Goal: Task Accomplishment & Management: Manage account settings

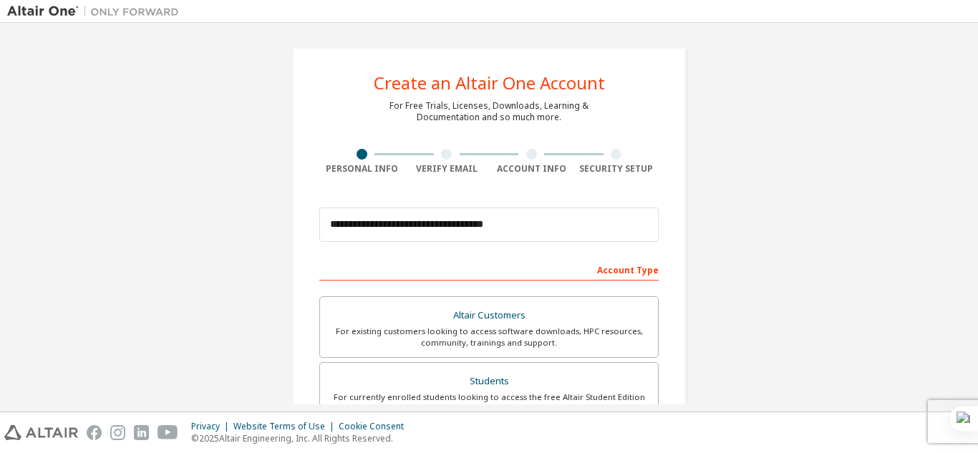
scroll to position [384, 0]
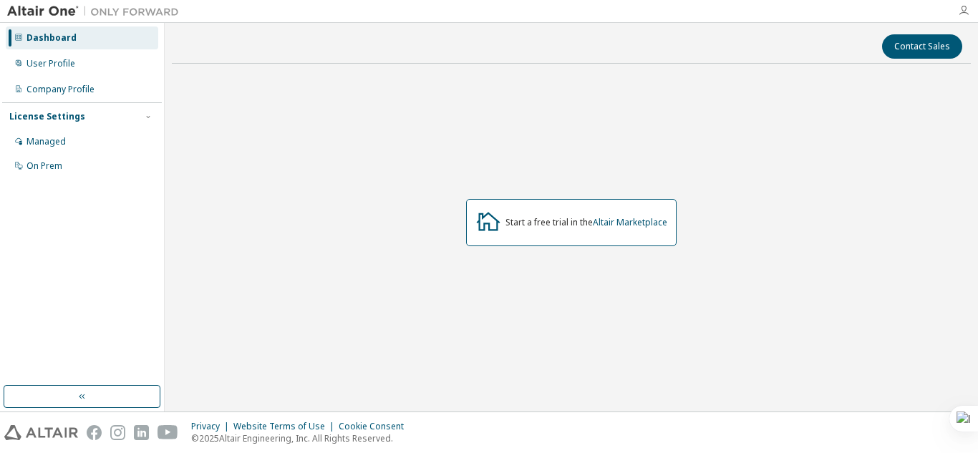
click at [968, 8] on icon "button" at bounding box center [963, 10] width 11 height 11
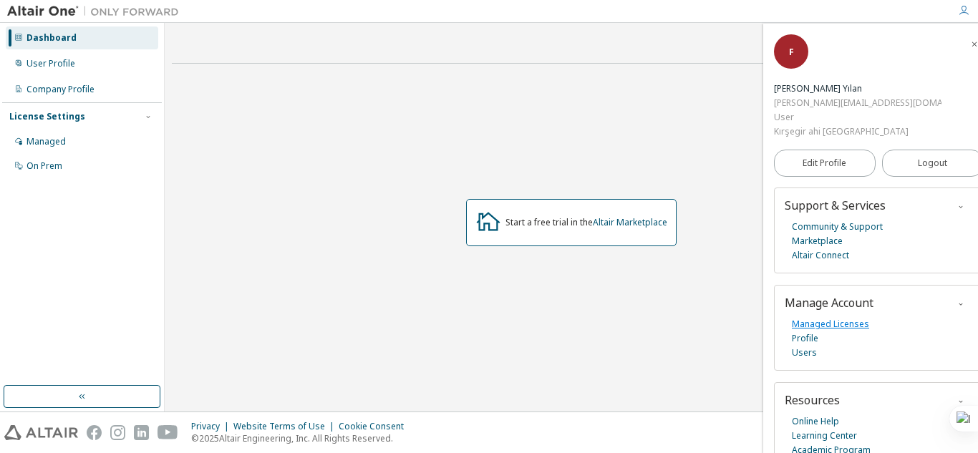
click at [829, 317] on link "Managed Licenses" at bounding box center [830, 324] width 77 height 14
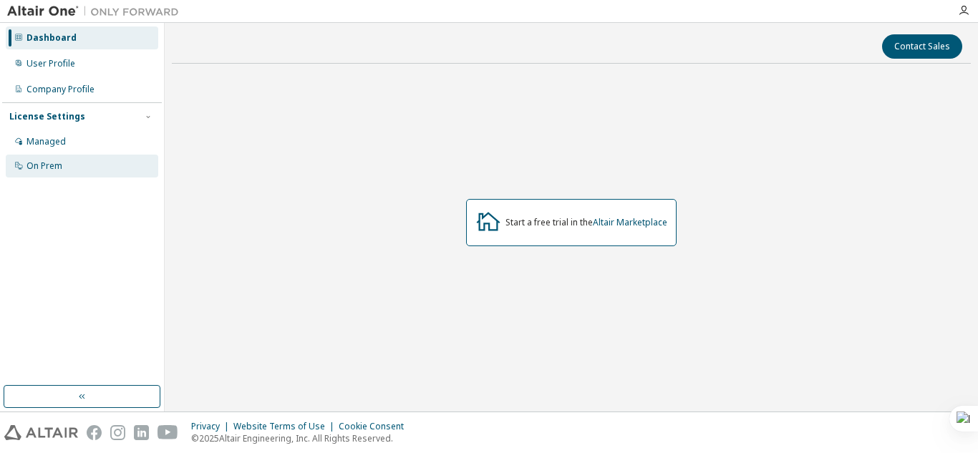
click at [61, 172] on div "On Prem" at bounding box center [82, 166] width 152 height 23
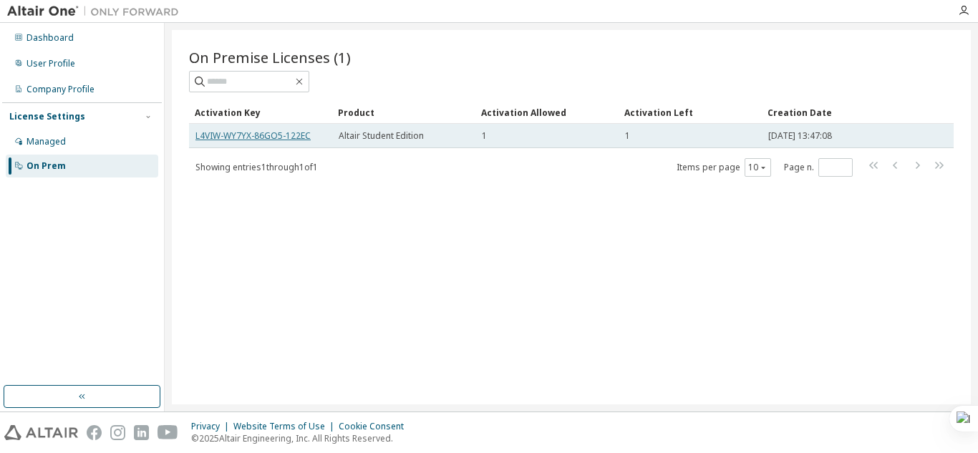
click at [277, 137] on link "L4VIW-WY7YX-86GO5-122EC" at bounding box center [252, 136] width 115 height 12
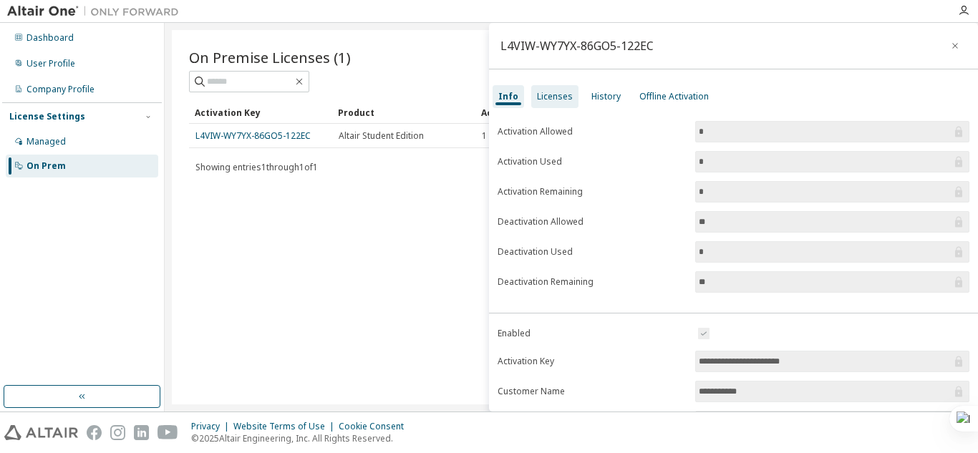
click at [553, 95] on div "Licenses" at bounding box center [555, 96] width 36 height 11
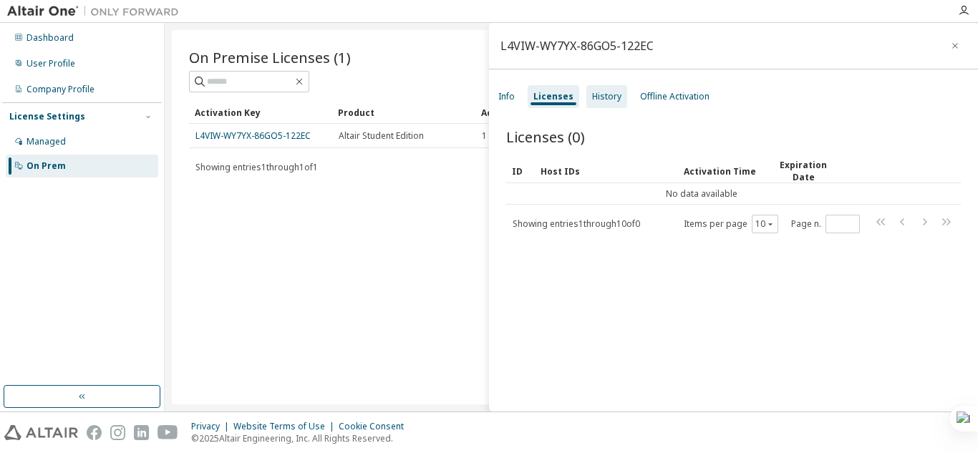
click at [599, 98] on div "History" at bounding box center [606, 96] width 29 height 11
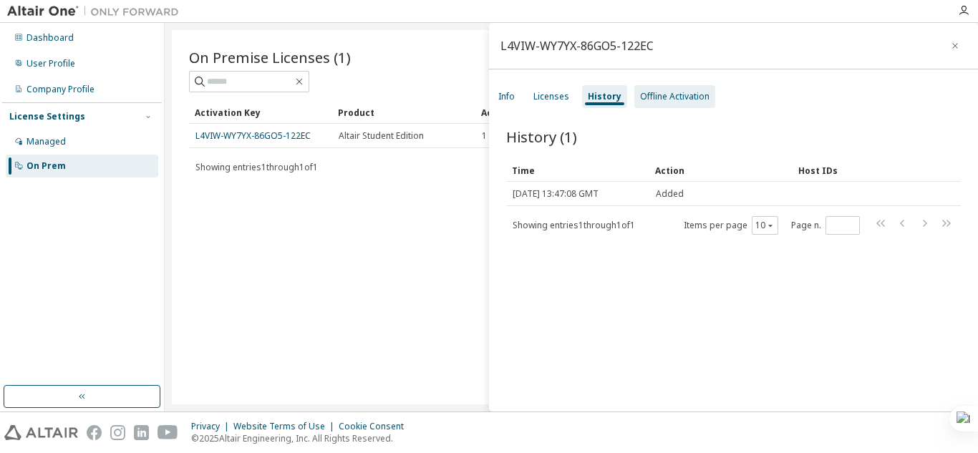
click at [651, 99] on div "Offline Activation" at bounding box center [674, 96] width 69 height 11
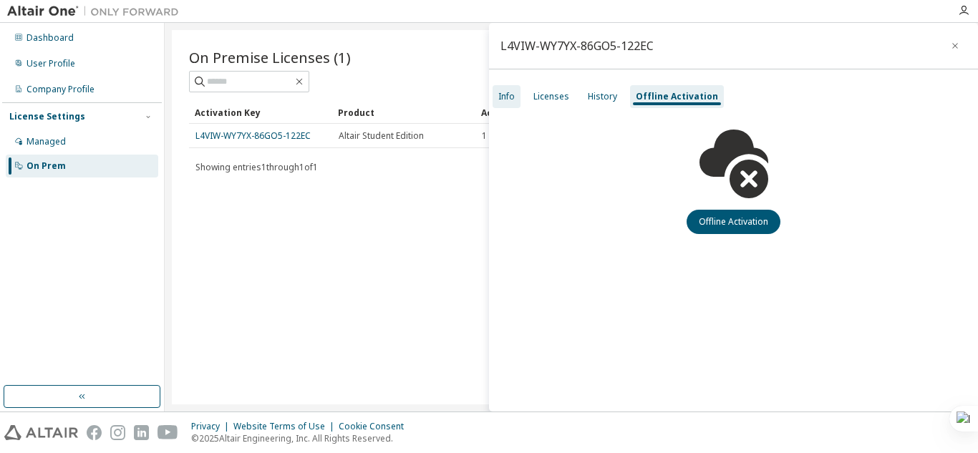
click at [495, 89] on div "Info" at bounding box center [506, 96] width 28 height 23
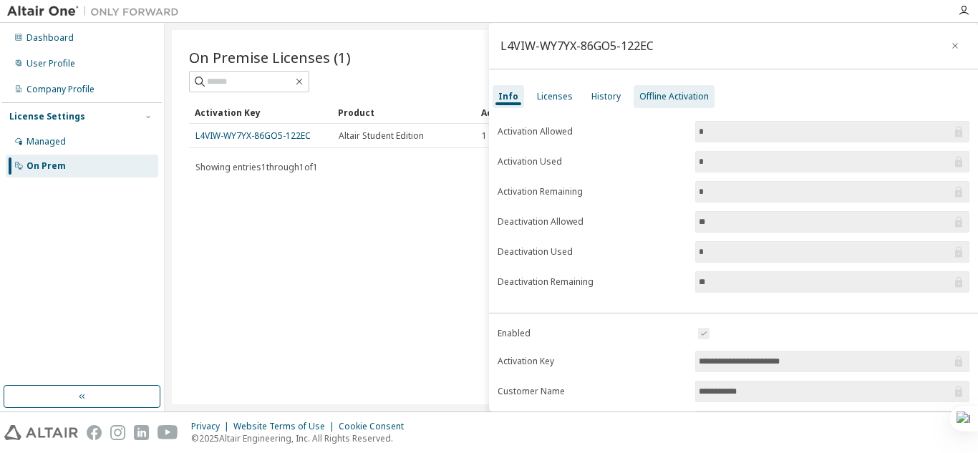
click at [666, 97] on div "Offline Activation" at bounding box center [673, 96] width 69 height 11
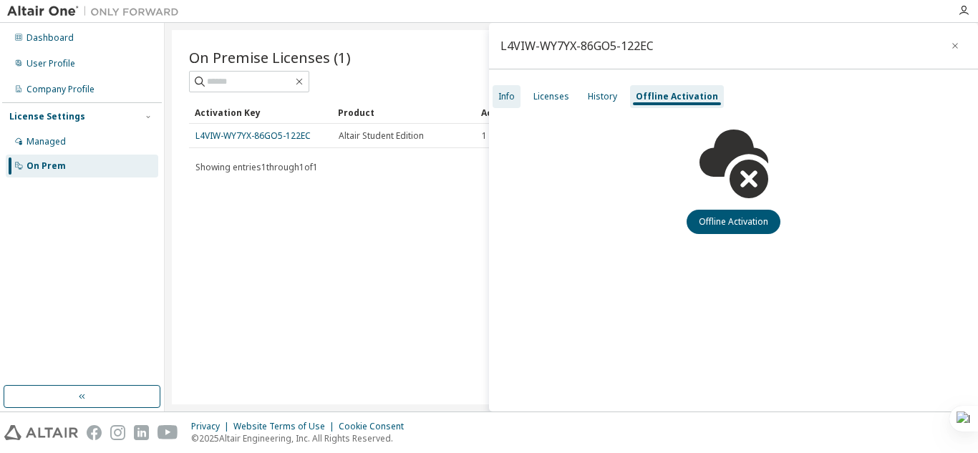
click at [505, 95] on div "Info" at bounding box center [506, 96] width 16 height 11
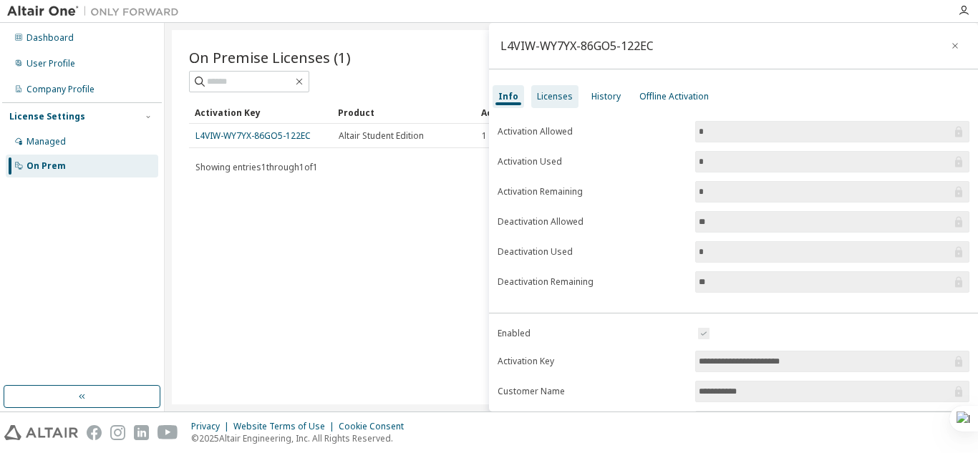
click at [558, 101] on div "Licenses" at bounding box center [555, 96] width 36 height 11
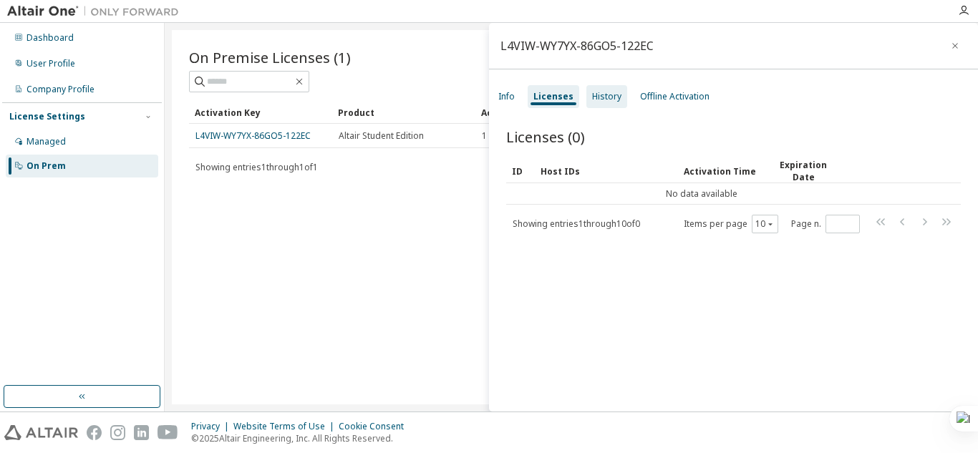
click at [602, 100] on div "History" at bounding box center [606, 96] width 29 height 11
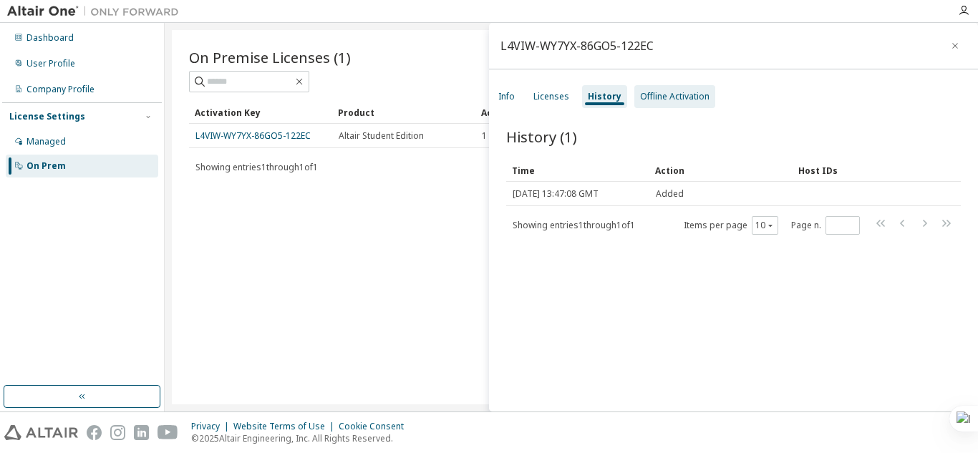
click at [645, 102] on div "Offline Activation" at bounding box center [674, 96] width 69 height 11
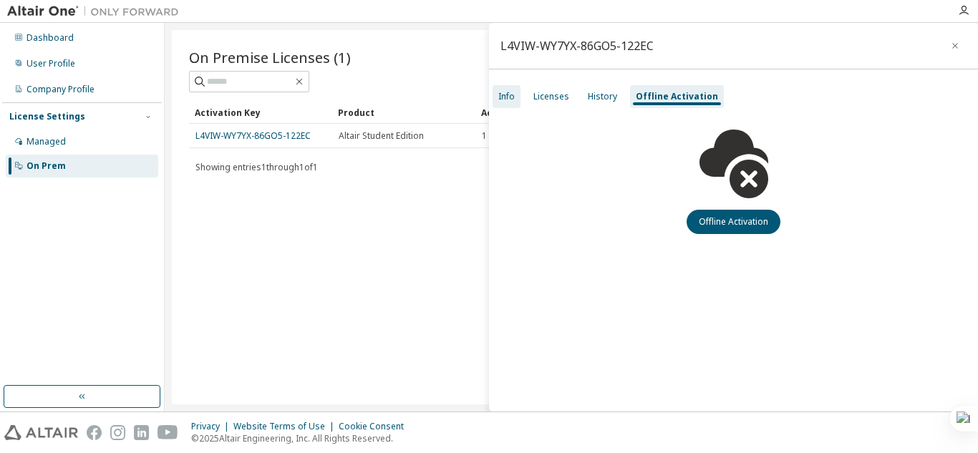
click at [507, 97] on div "Info" at bounding box center [506, 96] width 16 height 11
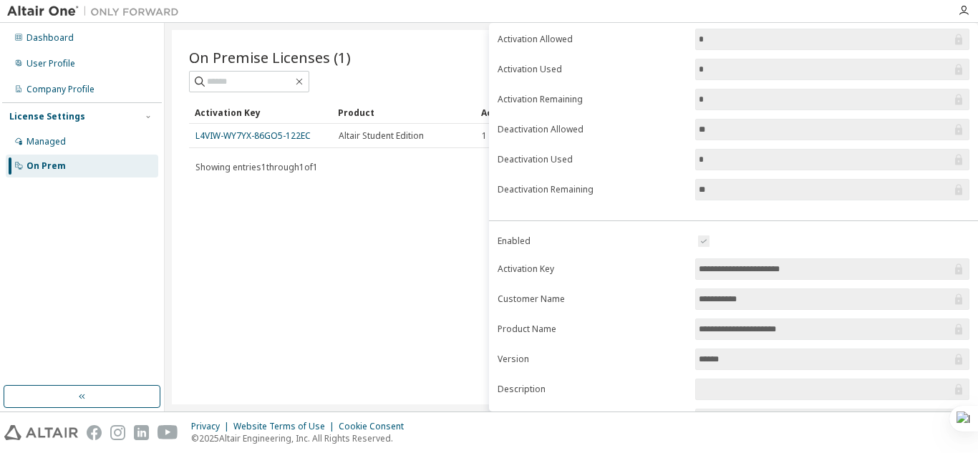
scroll to position [207, 0]
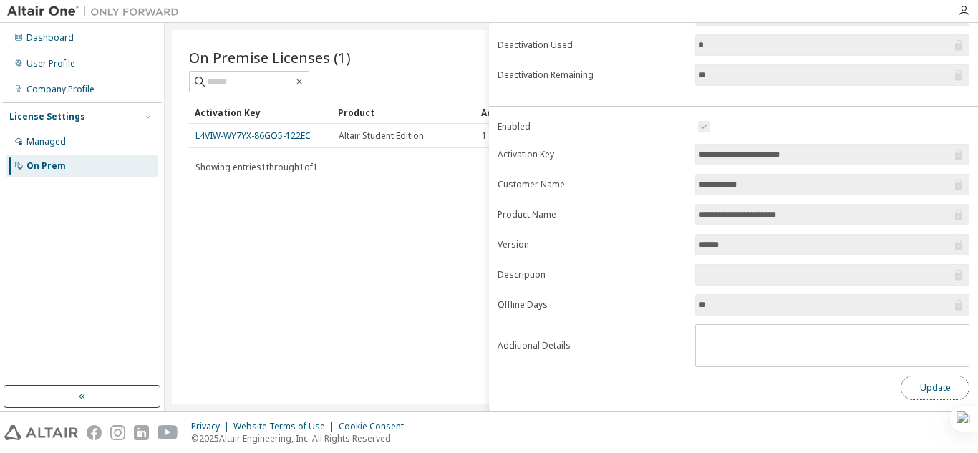
click at [930, 388] on button "Update" at bounding box center [934, 388] width 69 height 24
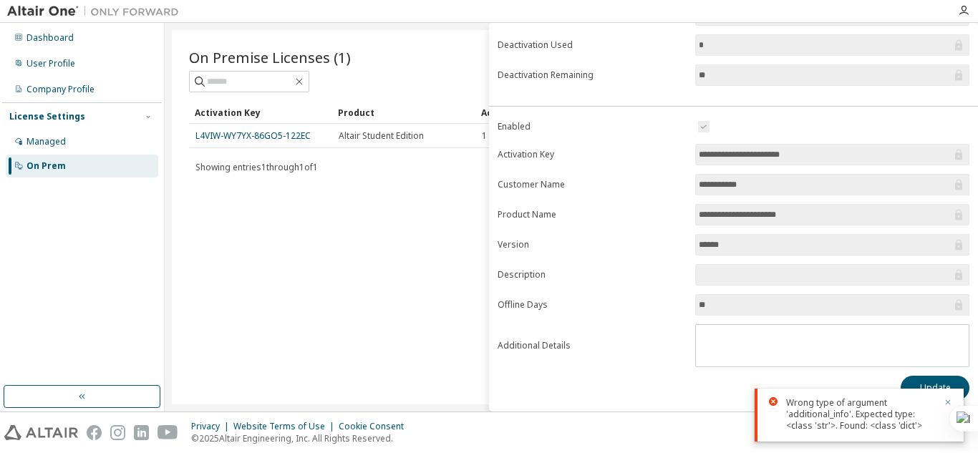
click at [948, 397] on button "button" at bounding box center [947, 403] width 9 height 13
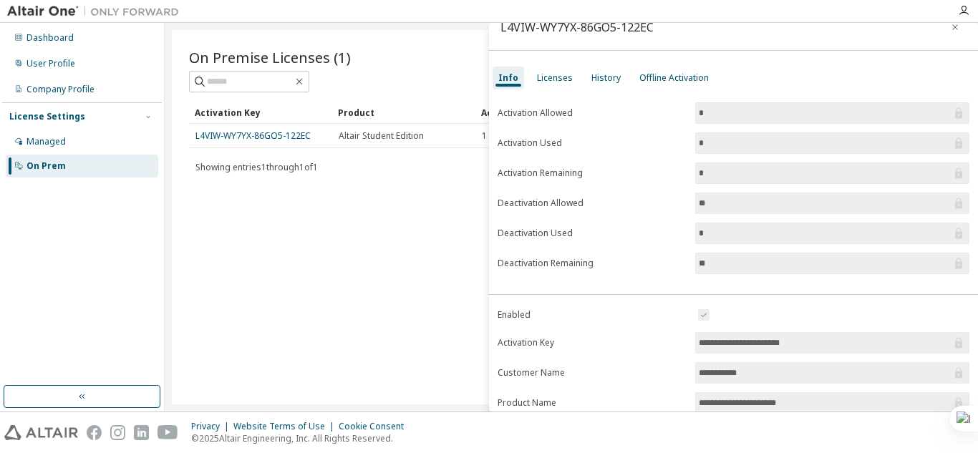
scroll to position [0, 0]
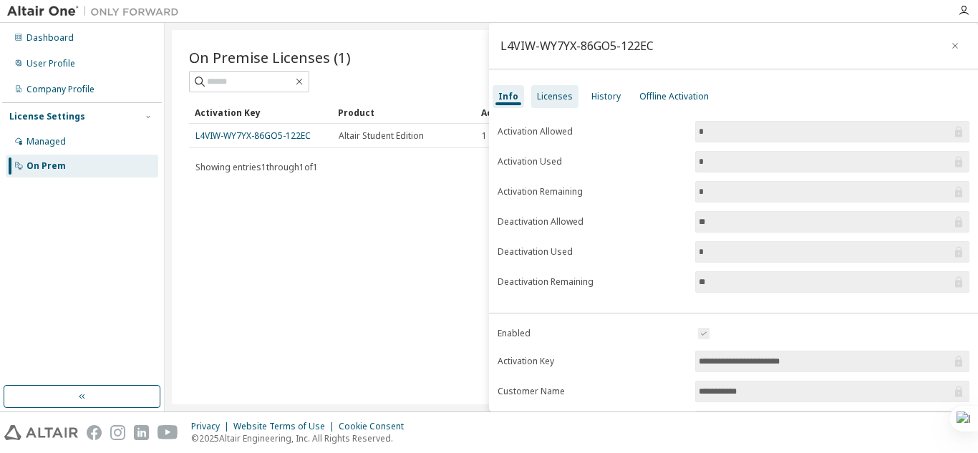
click at [558, 103] on div "Licenses" at bounding box center [554, 96] width 47 height 23
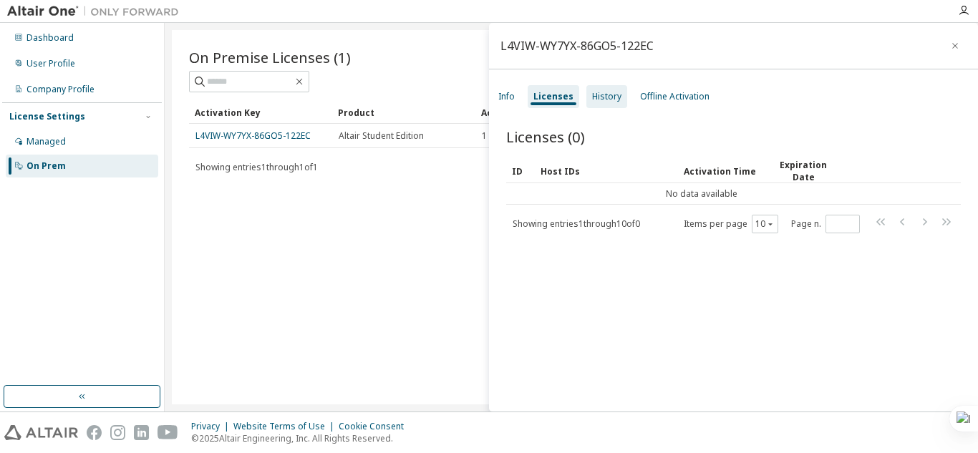
click at [610, 106] on div "History" at bounding box center [606, 96] width 41 height 23
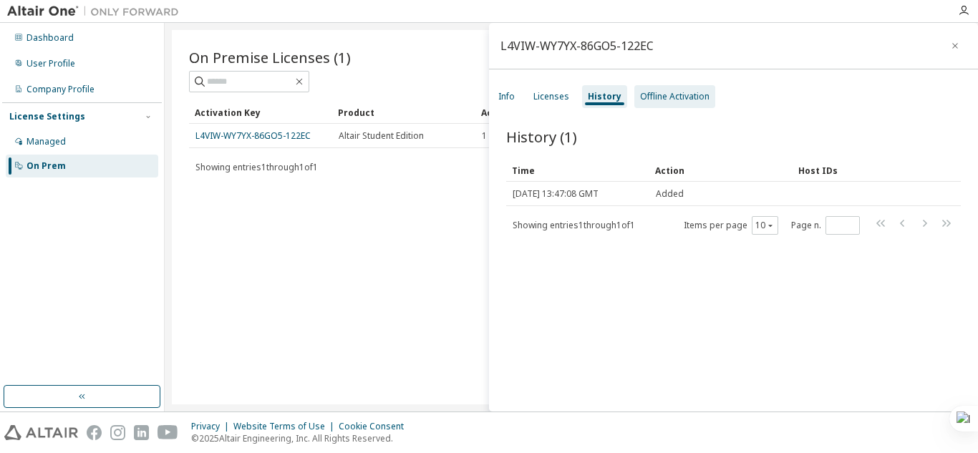
click at [686, 100] on div "Offline Activation" at bounding box center [674, 96] width 69 height 11
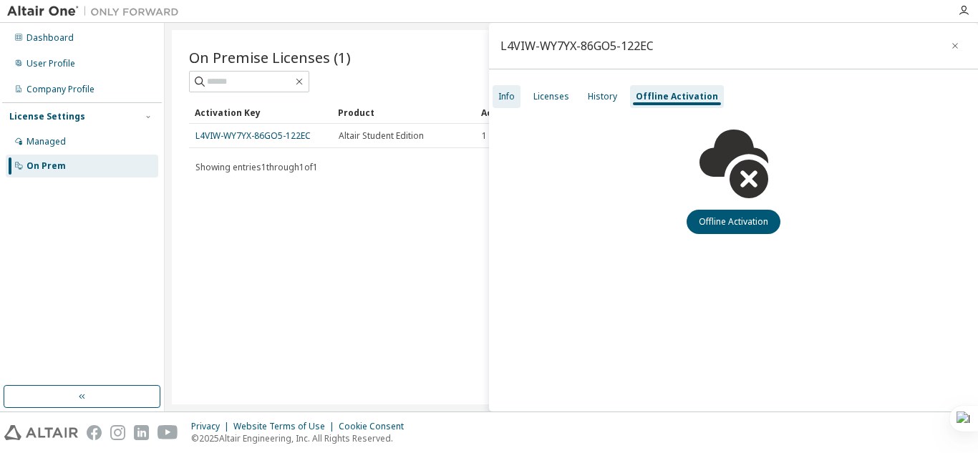
click at [515, 97] on div "Info" at bounding box center [506, 96] width 28 height 23
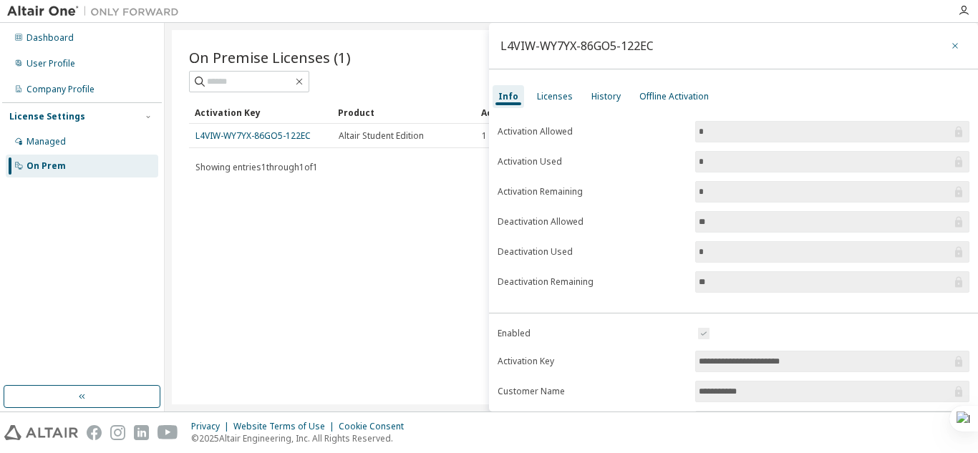
click at [950, 44] on icon "button" at bounding box center [955, 45] width 10 height 11
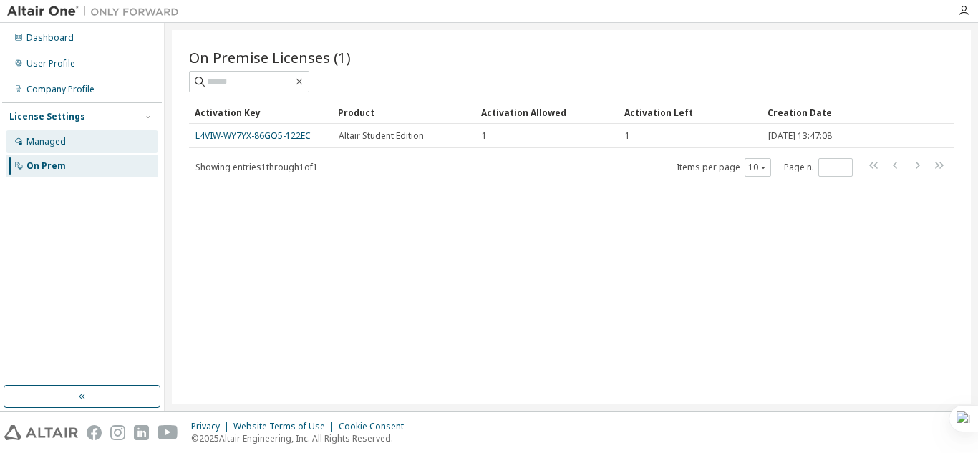
click at [95, 143] on div "Managed" at bounding box center [82, 141] width 152 height 23
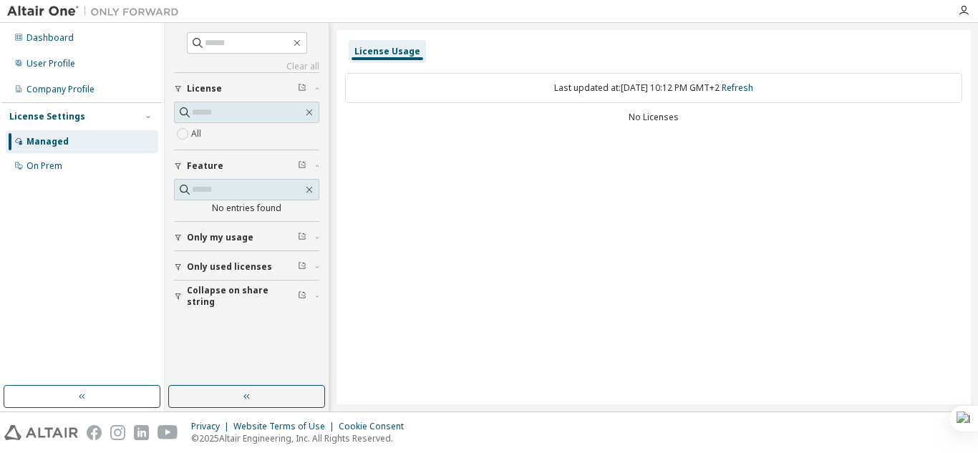
click at [208, 236] on span "Only my usage" at bounding box center [220, 237] width 67 height 11
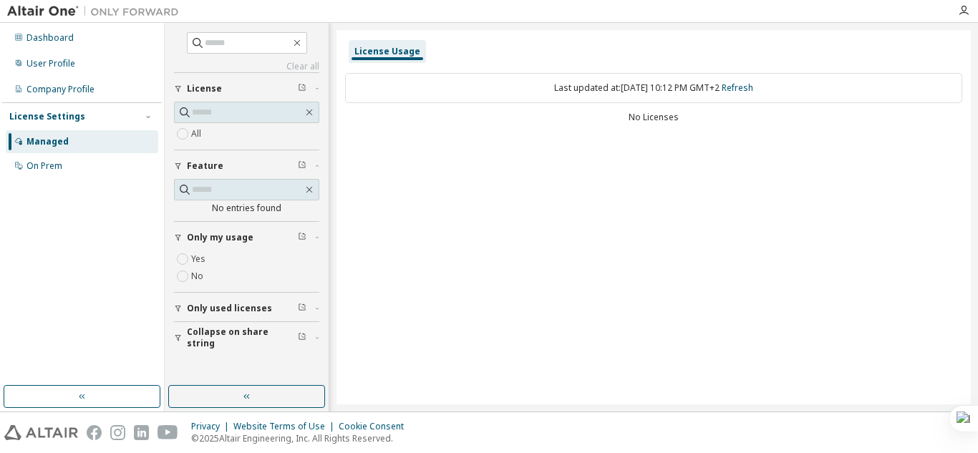
click at [218, 306] on span "Only used licenses" at bounding box center [229, 308] width 85 height 11
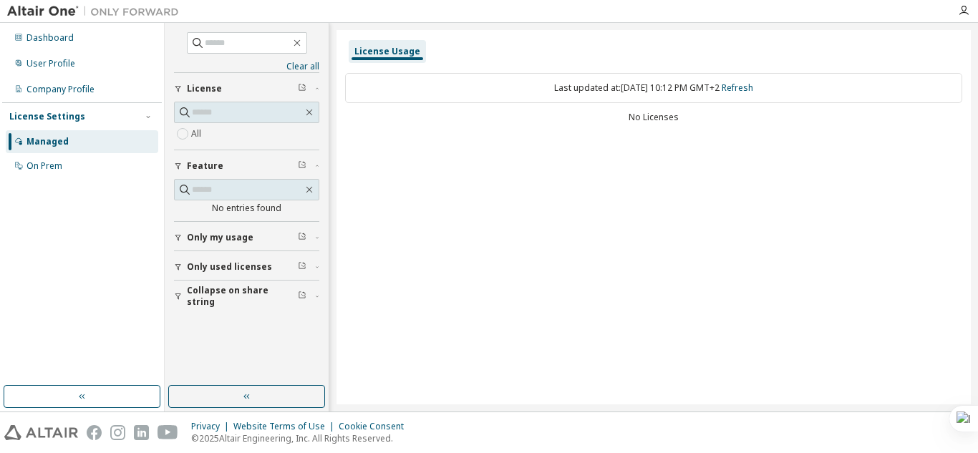
click at [225, 239] on span "Only my usage" at bounding box center [220, 237] width 67 height 11
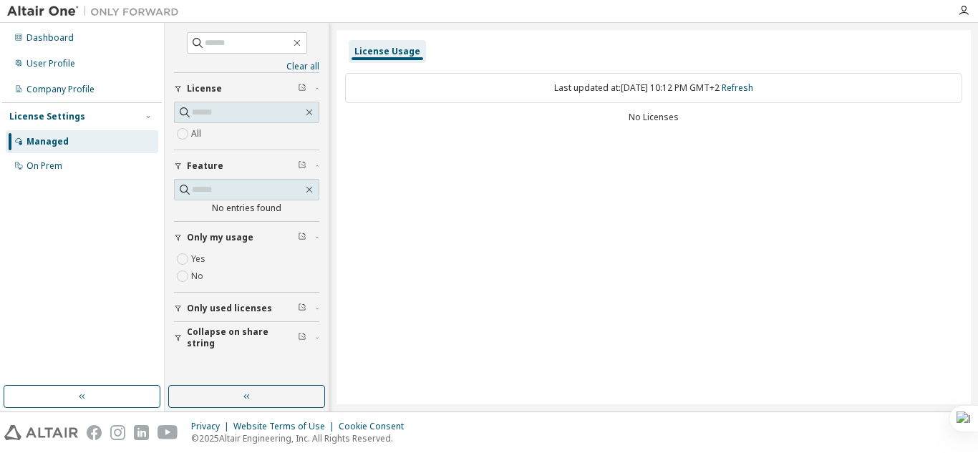
click at [202, 259] on label "Yes" at bounding box center [199, 258] width 17 height 17
click at [225, 309] on span "Only used licenses" at bounding box center [229, 308] width 85 height 11
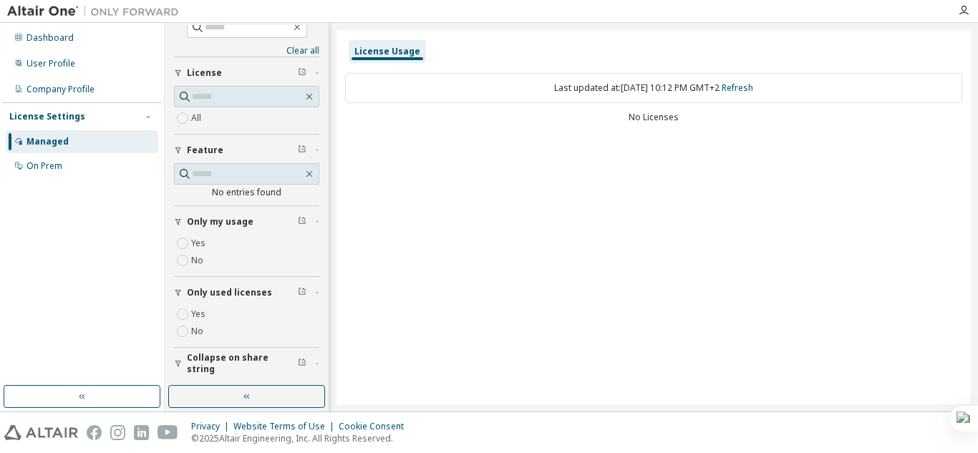
click at [211, 361] on span "Collapse on share string" at bounding box center [242, 363] width 111 height 23
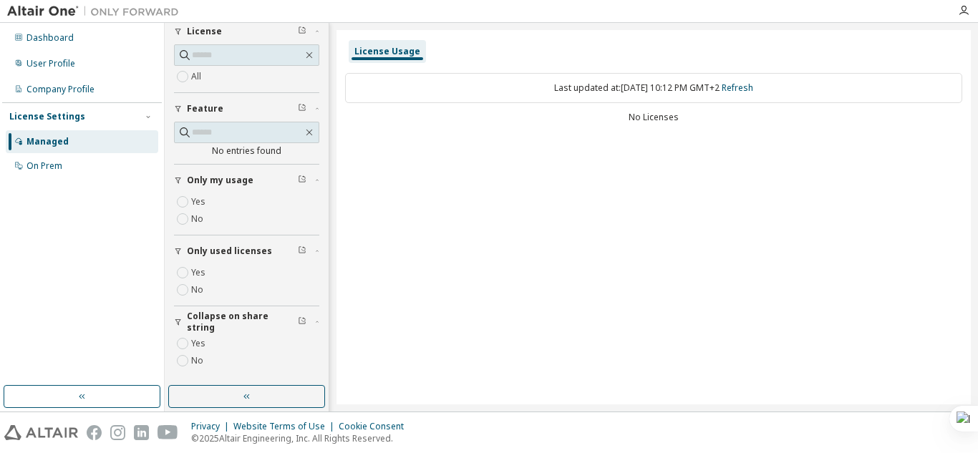
scroll to position [0, 0]
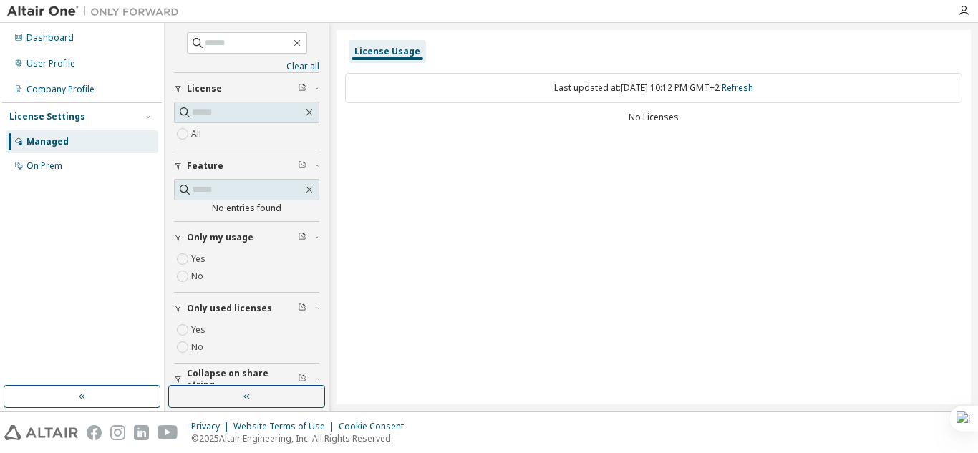
click at [203, 129] on label "All" at bounding box center [197, 133] width 13 height 17
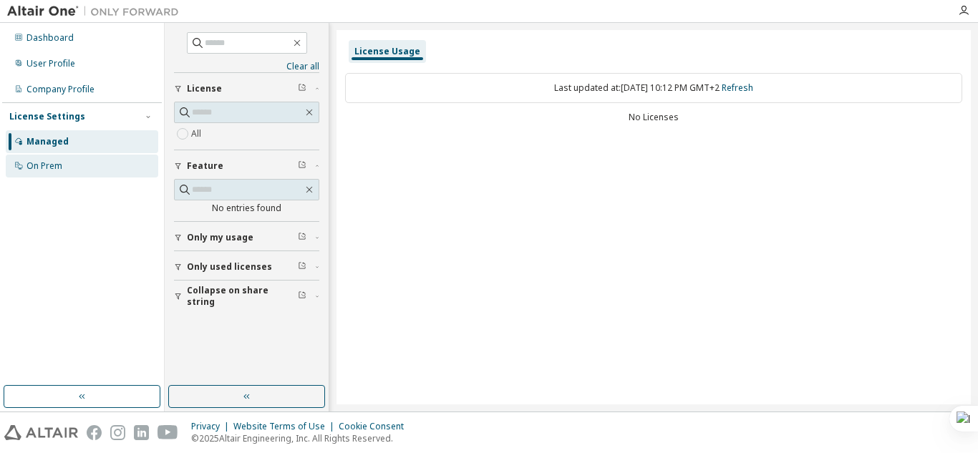
click at [78, 168] on div "On Prem" at bounding box center [82, 166] width 152 height 23
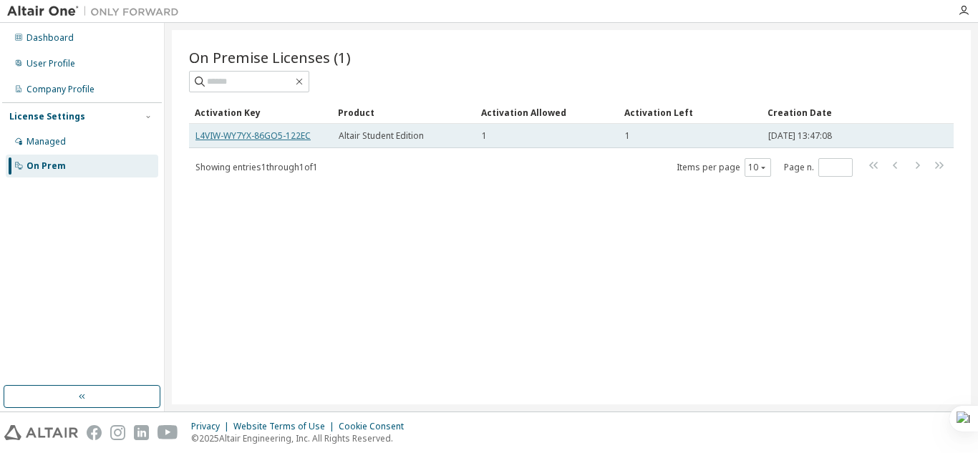
click at [255, 138] on link "L4VIW-WY7YX-86GO5-122EC" at bounding box center [252, 136] width 115 height 12
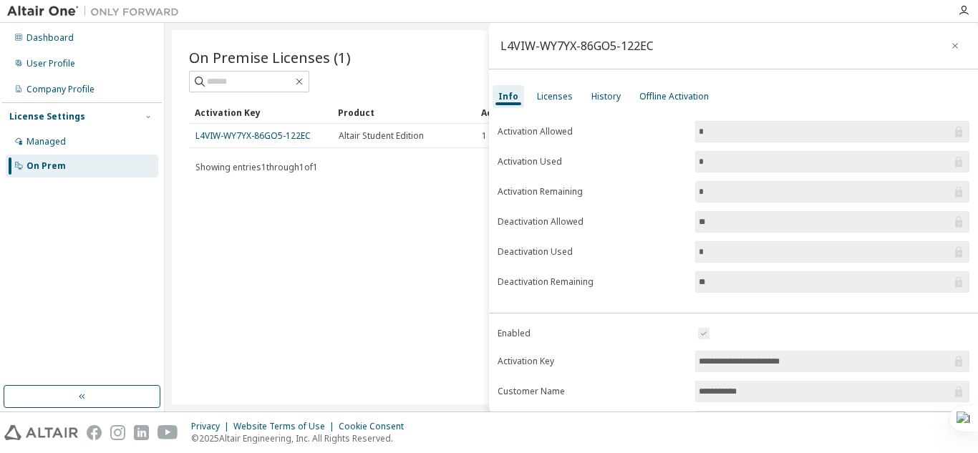
scroll to position [207, 0]
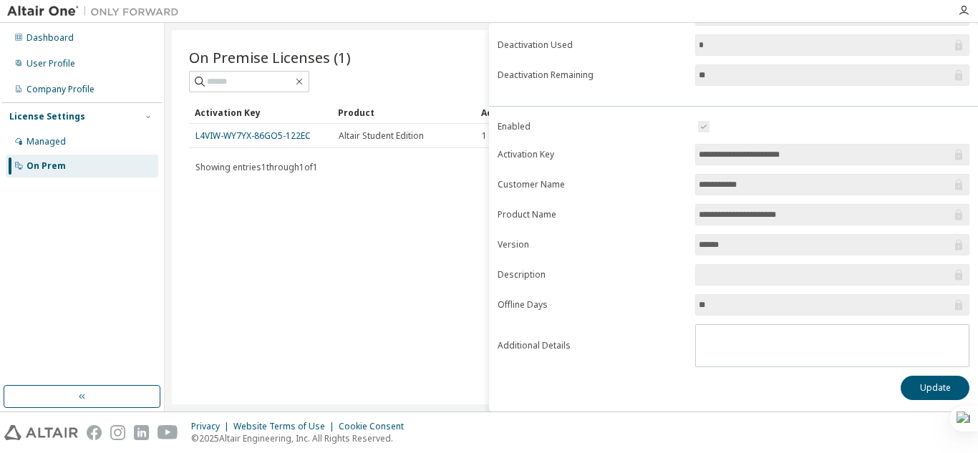
click at [374, 315] on div "On Premise Licenses (1) Clear Load Save Save As Field Operator Value Select fil…" at bounding box center [571, 217] width 799 height 374
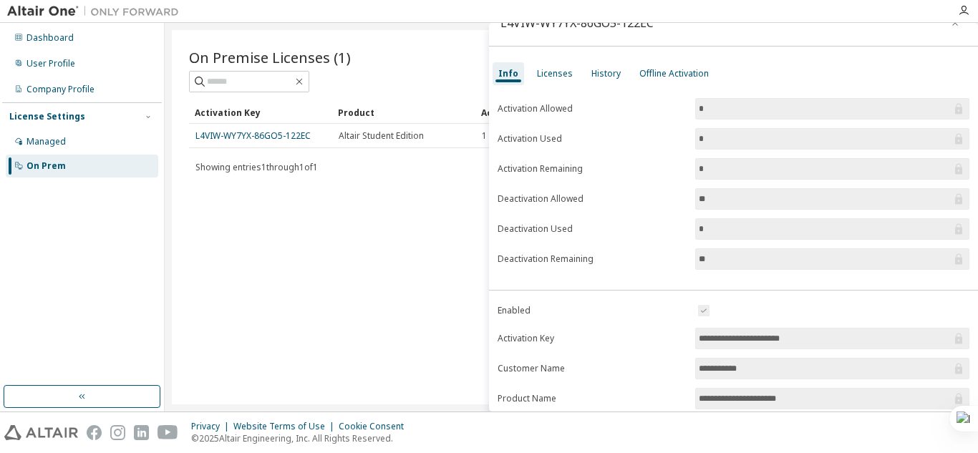
scroll to position [0, 0]
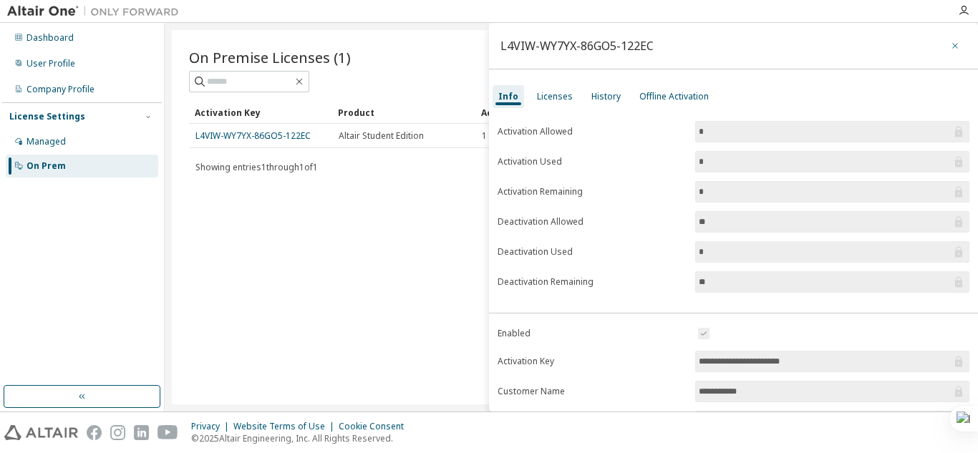
click at [950, 47] on icon "button" at bounding box center [955, 45] width 10 height 11
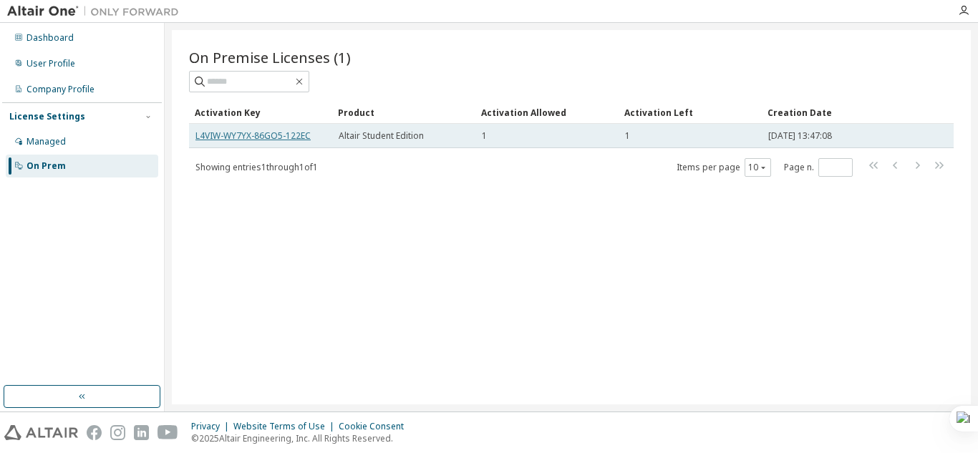
click at [301, 136] on link "L4VIW-WY7YX-86GO5-122EC" at bounding box center [252, 136] width 115 height 12
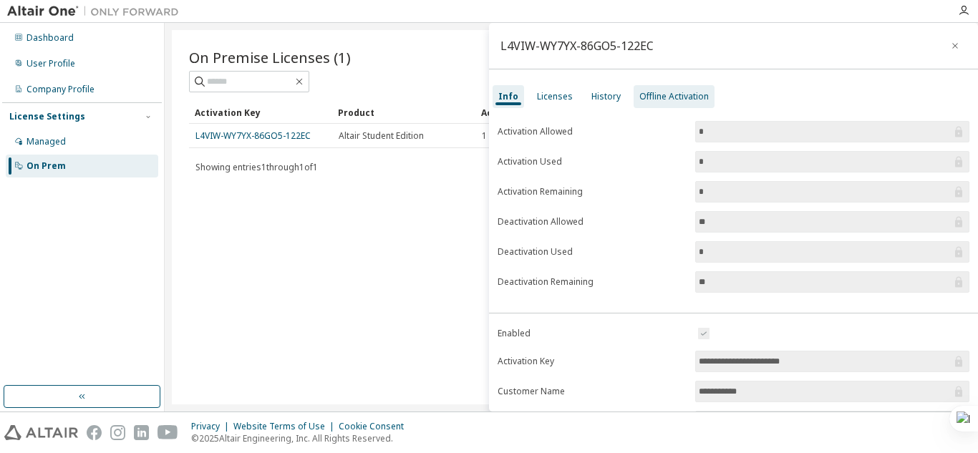
click at [661, 97] on div "Offline Activation" at bounding box center [673, 96] width 69 height 11
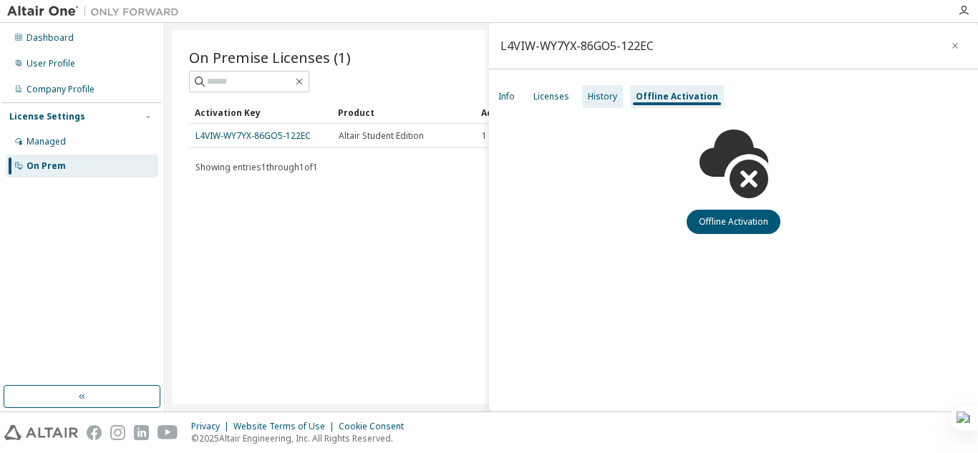
click at [588, 102] on div "History" at bounding box center [602, 96] width 41 height 23
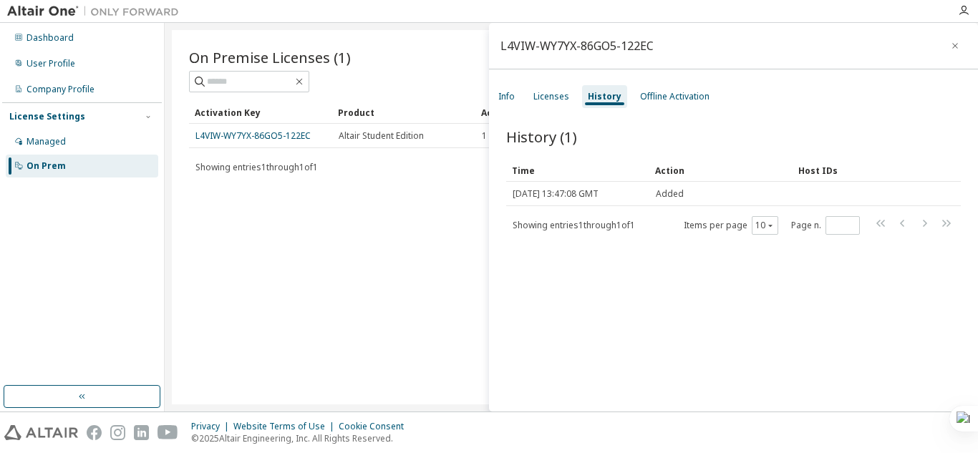
click at [803, 173] on div "Host IDs" at bounding box center [855, 170] width 115 height 23
click at [544, 106] on div "Licenses" at bounding box center [550, 96] width 47 height 23
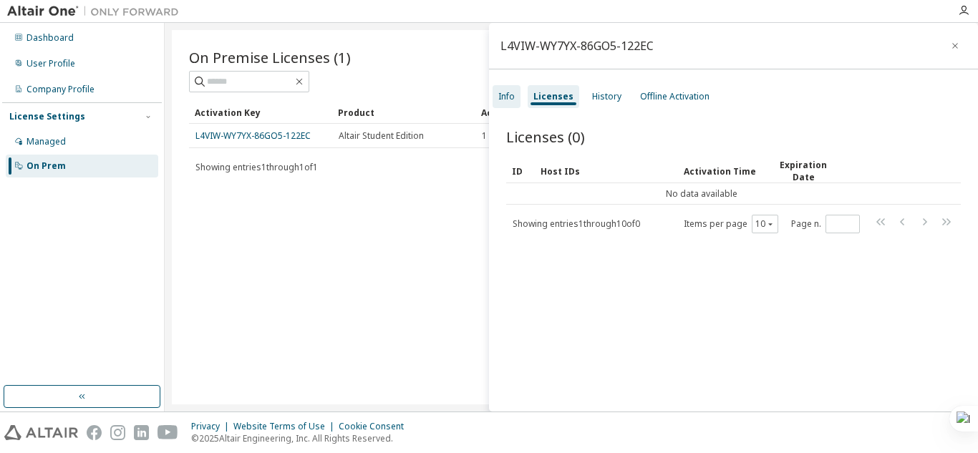
click at [511, 100] on div "Info" at bounding box center [506, 96] width 16 height 11
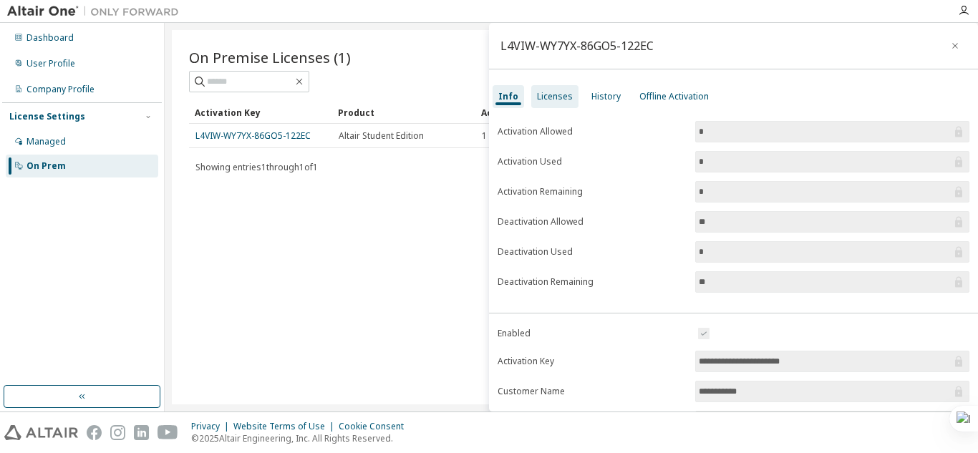
click at [570, 100] on div "Licenses" at bounding box center [554, 96] width 47 height 23
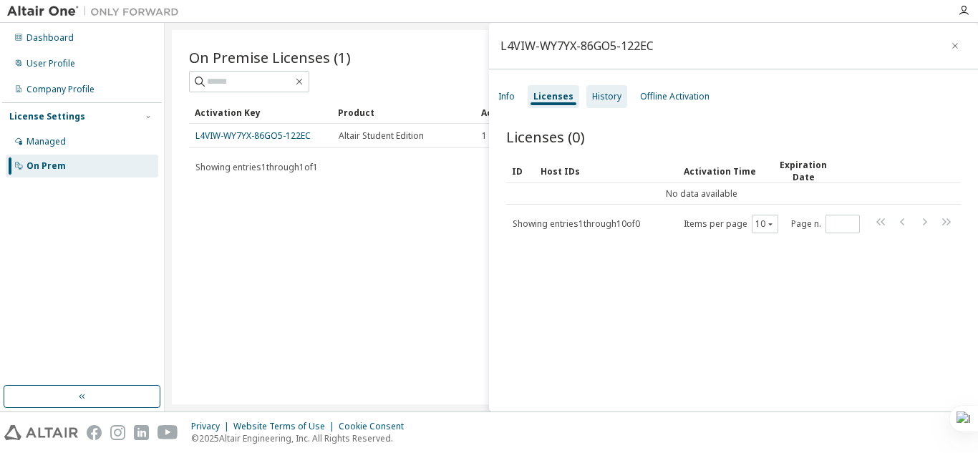
click at [598, 102] on div "History" at bounding box center [606, 96] width 29 height 11
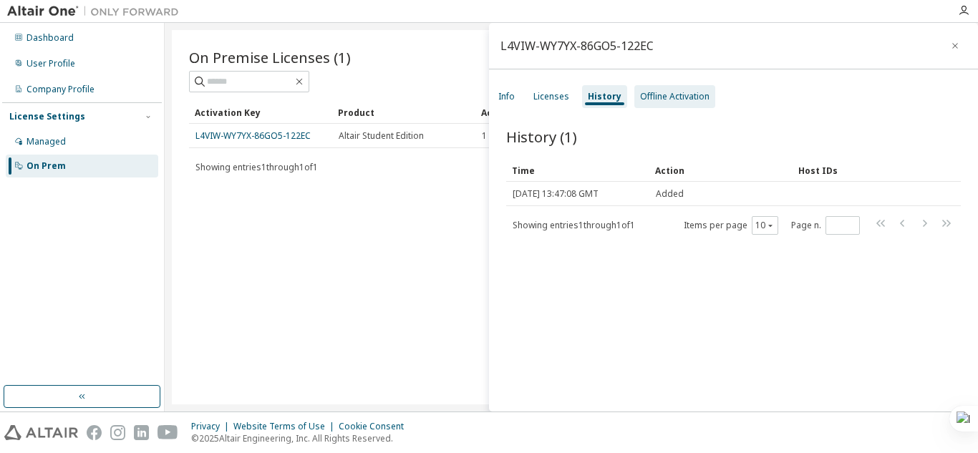
click at [671, 91] on div "Offline Activation" at bounding box center [674, 96] width 69 height 11
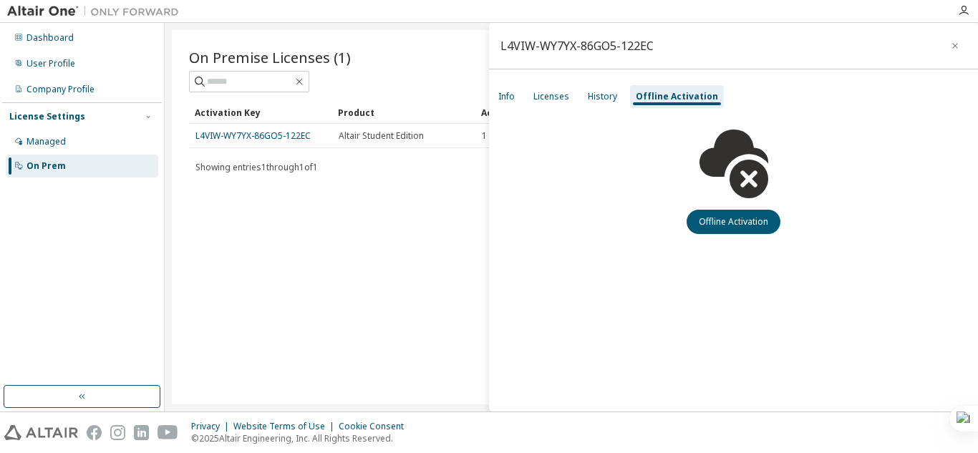
click at [52, 167] on div "On Prem" at bounding box center [45, 165] width 39 height 11
click at [956, 48] on icon "button" at bounding box center [955, 45] width 10 height 11
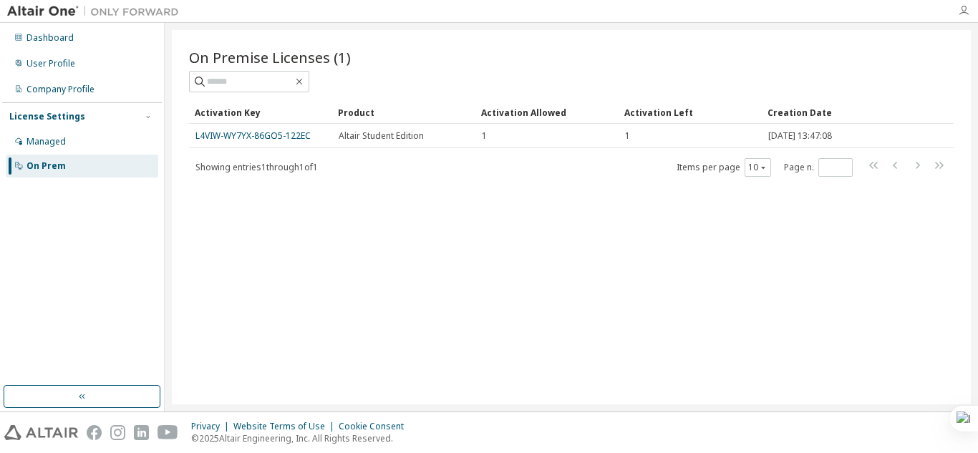
click at [962, 9] on icon "button" at bounding box center [963, 10] width 11 height 11
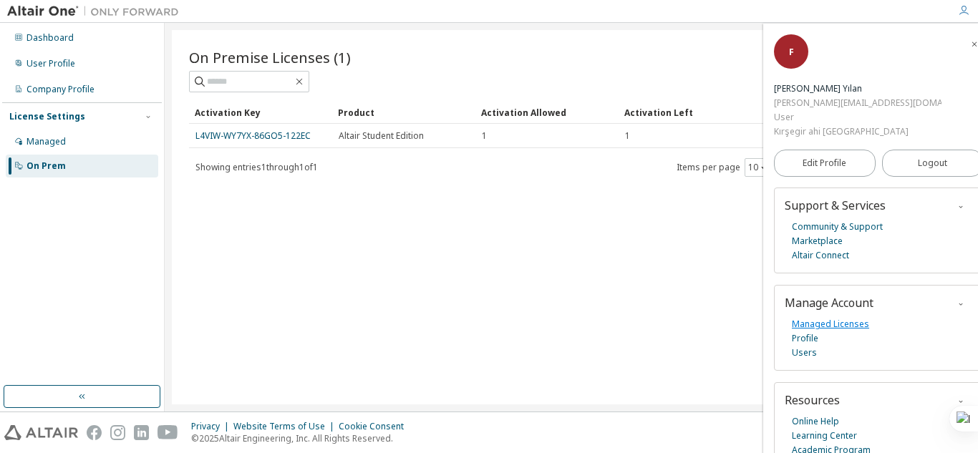
click at [830, 317] on link "Managed Licenses" at bounding box center [830, 324] width 77 height 14
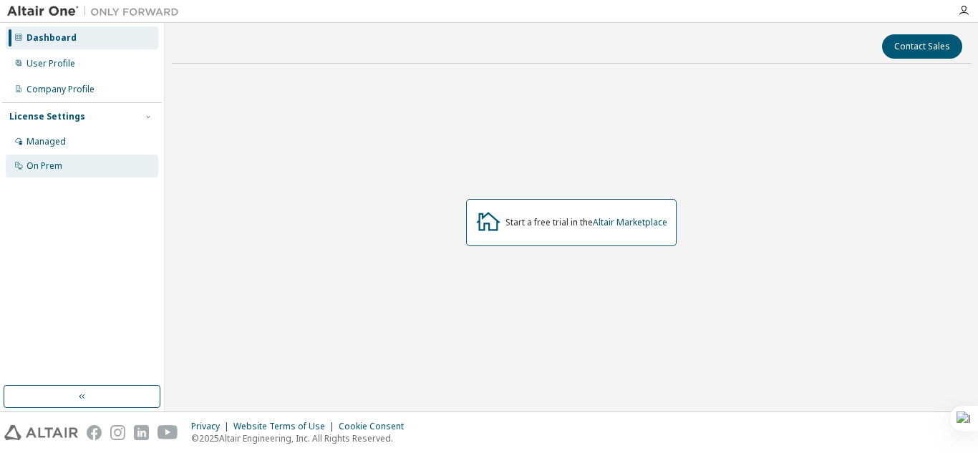
click at [57, 168] on div "On Prem" at bounding box center [44, 165] width 36 height 11
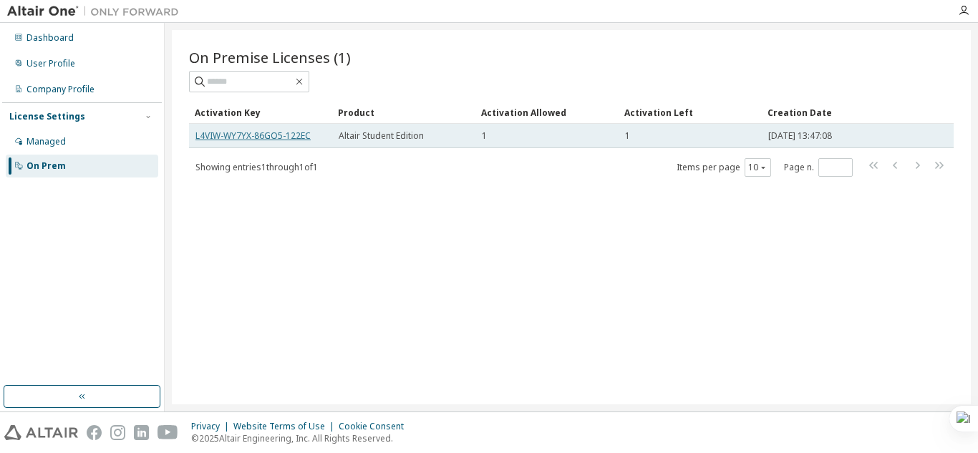
click at [270, 135] on link "L4VIW-WY7YX-86GO5-122EC" at bounding box center [252, 136] width 115 height 12
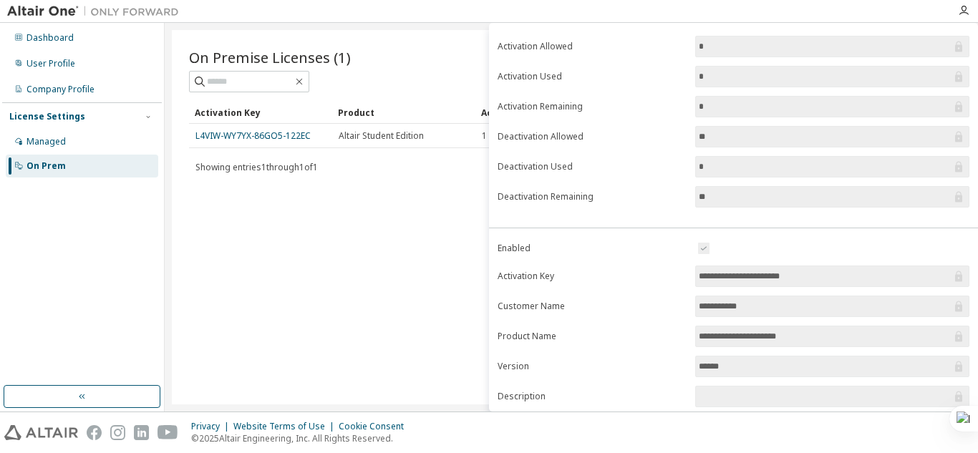
scroll to position [207, 0]
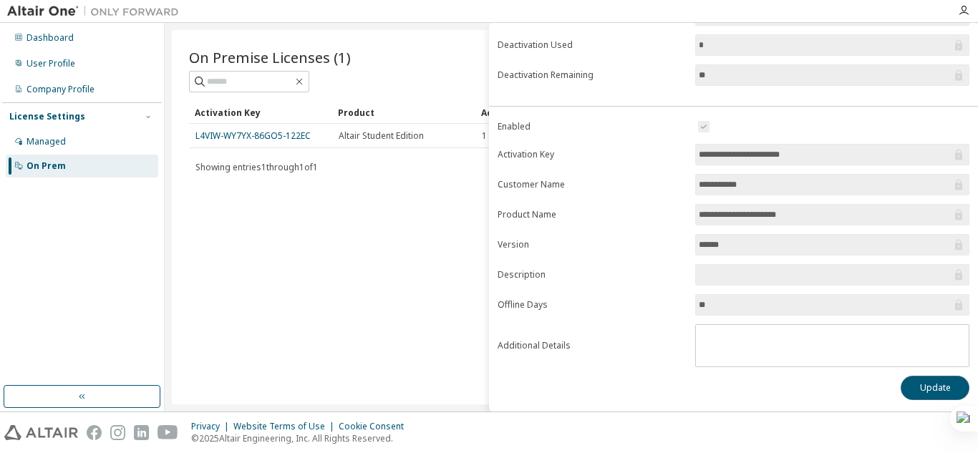
click at [917, 383] on button "Update" at bounding box center [934, 388] width 69 height 24
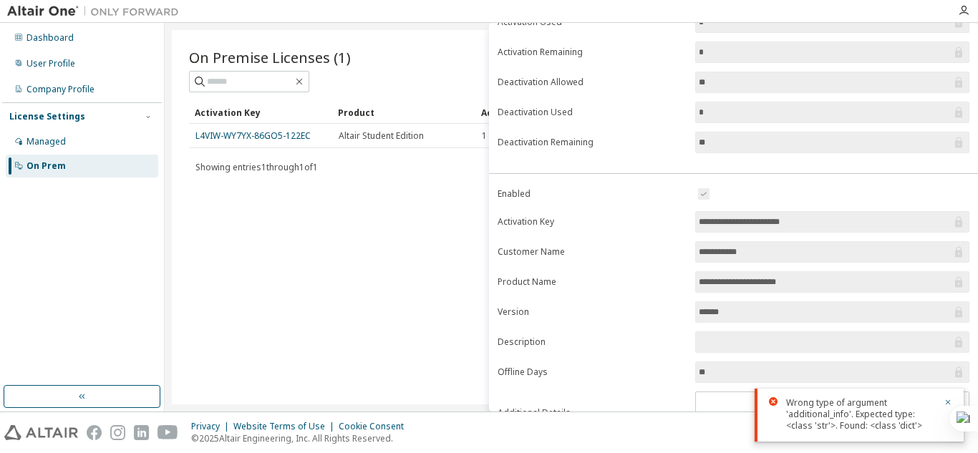
scroll to position [0, 0]
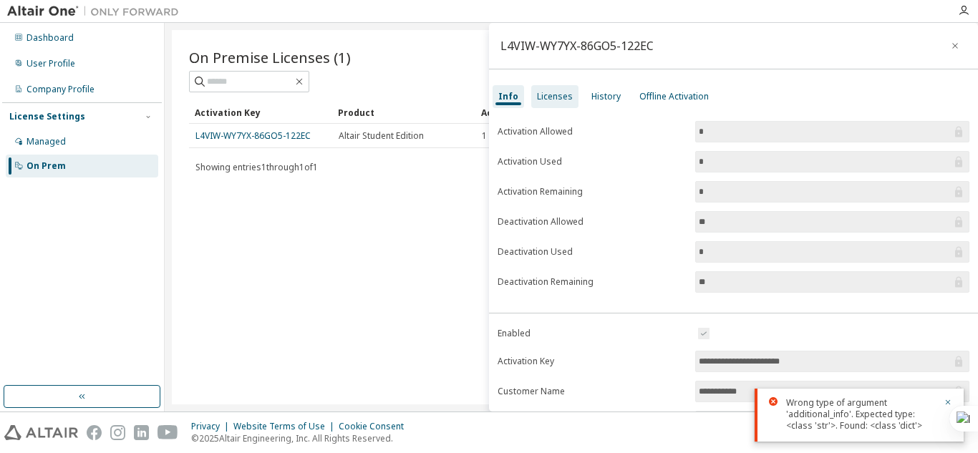
click at [548, 100] on div "Licenses" at bounding box center [555, 96] width 36 height 11
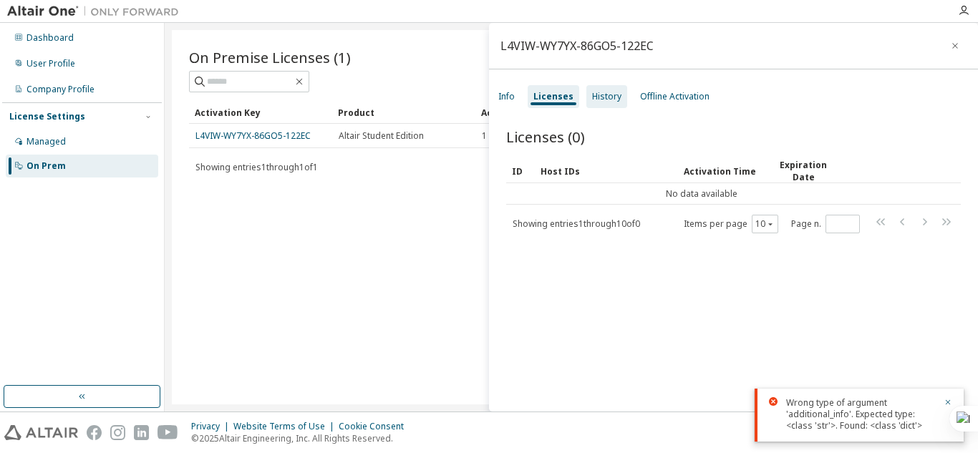
click at [607, 102] on div "History" at bounding box center [606, 96] width 29 height 11
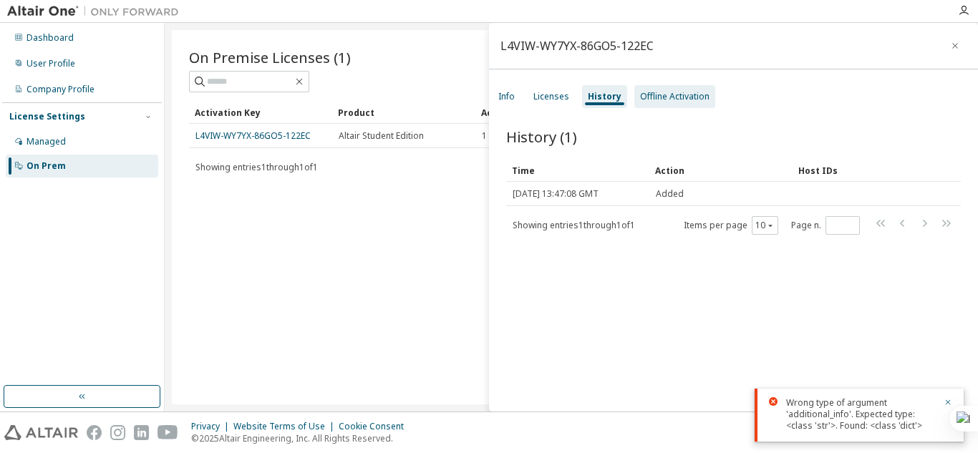
click at [661, 94] on div "Offline Activation" at bounding box center [674, 96] width 69 height 11
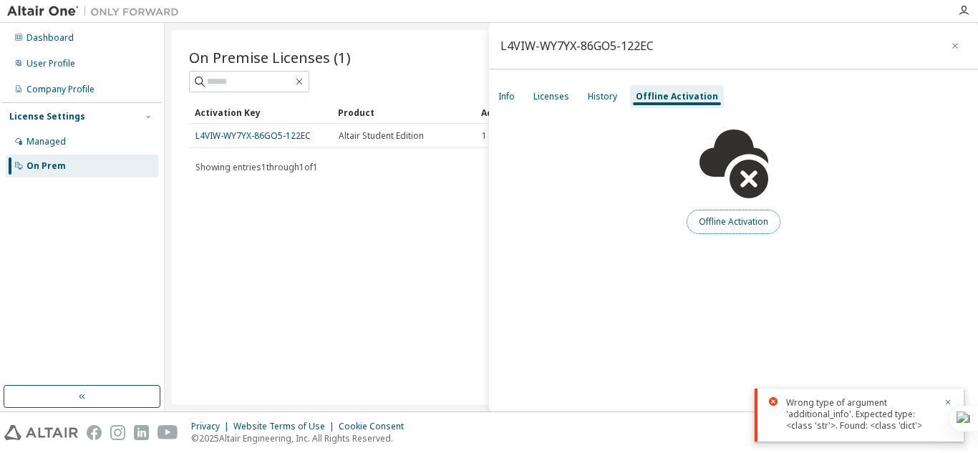
click at [734, 224] on button "Offline Activation" at bounding box center [733, 222] width 94 height 24
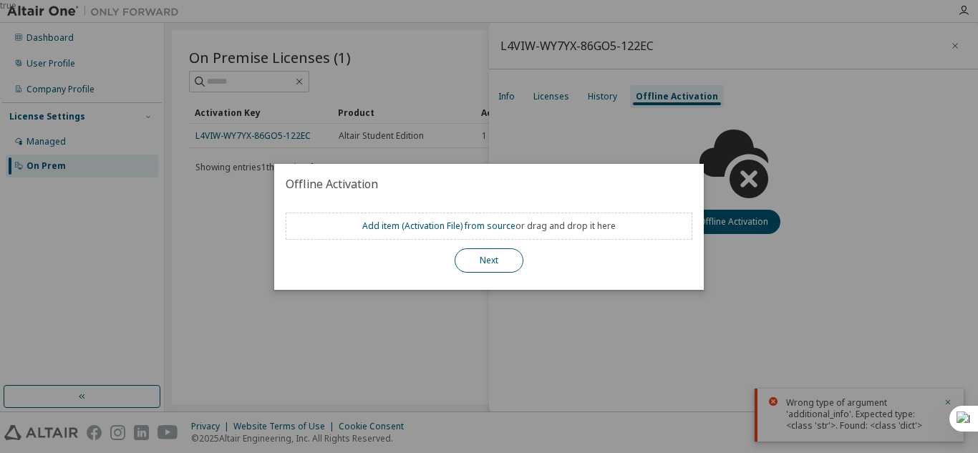
click at [487, 264] on button "Next" at bounding box center [488, 260] width 69 height 24
click at [485, 260] on button "Next" at bounding box center [488, 260] width 69 height 24
click at [486, 276] on div "Add item ( Activation File ) from source or drag and drop it here Next" at bounding box center [488, 247] width 429 height 86
click at [486, 259] on button "Next" at bounding box center [488, 260] width 69 height 24
click at [475, 229] on link "Add item ( Activation File ) from source" at bounding box center [438, 226] width 153 height 12
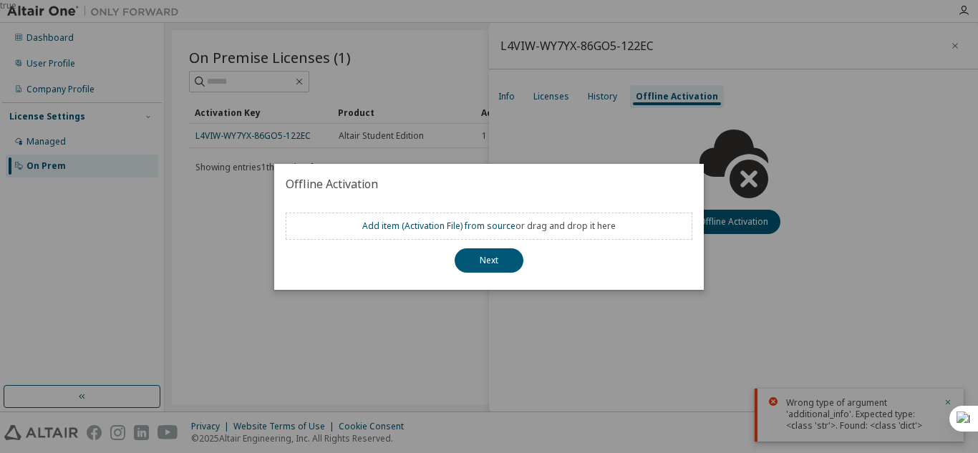
click at [447, 336] on div "true" at bounding box center [489, 226] width 978 height 453
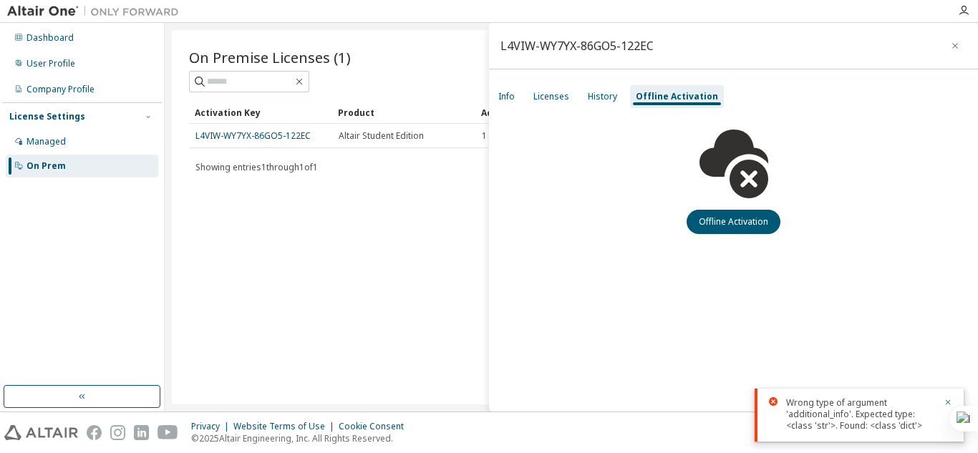
click at [386, 238] on div "On Premise Licenses (1) Clear Load Save Save As Field Operator Value Select fil…" at bounding box center [571, 217] width 799 height 374
